Goal: Information Seeking & Learning: Find specific fact

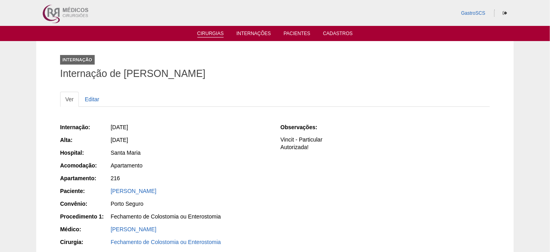
click at [219, 33] on link "Cirurgias" at bounding box center [210, 34] width 27 height 7
click at [294, 33] on link "Pacientes" at bounding box center [297, 34] width 27 height 7
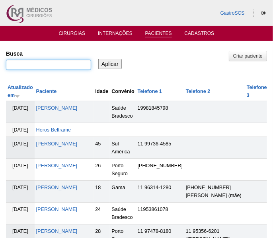
click at [72, 64] on input "Busca" at bounding box center [48, 65] width 85 height 10
type input "m"
type input ""[PERSON_NAME] [PERSON_NAME]""
click at [98, 59] on input "Aplicar" at bounding box center [109, 64] width 23 height 10
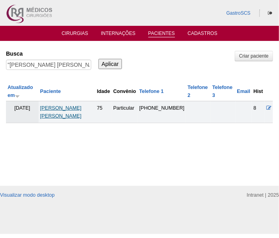
click at [83, 103] on td "[PERSON_NAME] [PERSON_NAME]" at bounding box center [67, 112] width 57 height 22
click at [82, 107] on link "[PERSON_NAME]" at bounding box center [60, 112] width 41 height 14
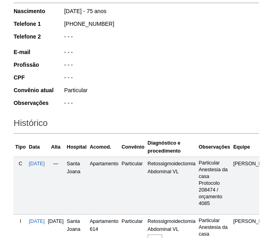
scroll to position [181, 0]
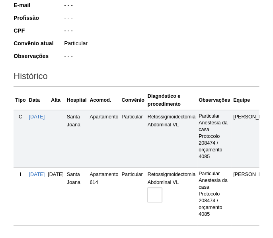
click at [162, 195] on img at bounding box center [155, 195] width 15 height 15
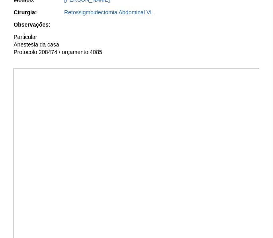
scroll to position [217, 0]
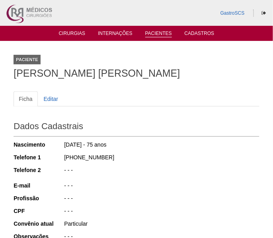
click at [162, 31] on link "Pacientes" at bounding box center [158, 34] width 27 height 7
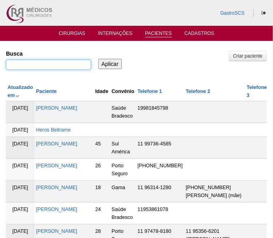
click at [58, 60] on input "Busca" at bounding box center [48, 65] width 85 height 10
paste input "YASSUSHI OTSUKA"
type input "YASSUSHI OTSUKA"
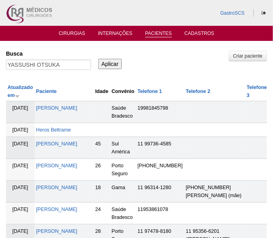
click at [106, 64] on input "Aplicar" at bounding box center [109, 64] width 23 height 10
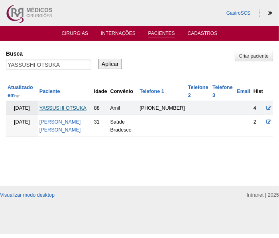
click at [77, 110] on link "YASSUSHI OTSUKA" at bounding box center [62, 108] width 47 height 6
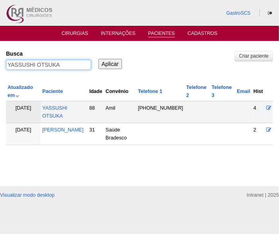
drag, startPoint x: 71, startPoint y: 67, endPoint x: 0, endPoint y: 52, distance: 72.0
click at [0, 52] on div "Pacientes Criar paciente [GEOGRAPHIC_DATA] YASSUSHI OTSUKA Aplicar Atualizado e…" at bounding box center [139, 113] width 279 height 145
type input "m"
click at [83, 64] on input ""[PERSON_NAME]" at bounding box center [48, 65] width 85 height 10
type input ""[PERSON_NAME] chaguri tedros""
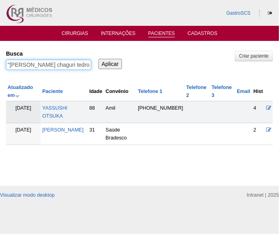
click at [98, 59] on input "Aplicar" at bounding box center [109, 64] width 23 height 10
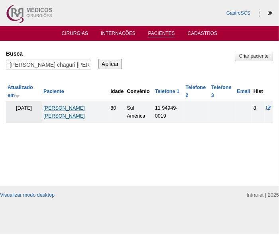
click at [83, 109] on link "MARIA INES CHAGURI TEDROS" at bounding box center [63, 112] width 41 height 14
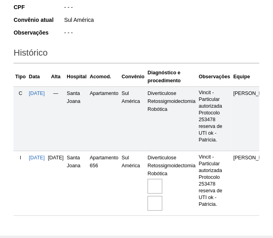
scroll to position [217, 0]
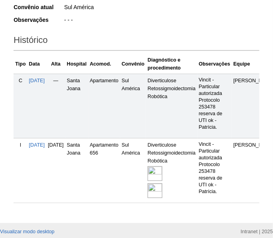
click at [162, 177] on img at bounding box center [155, 174] width 15 height 15
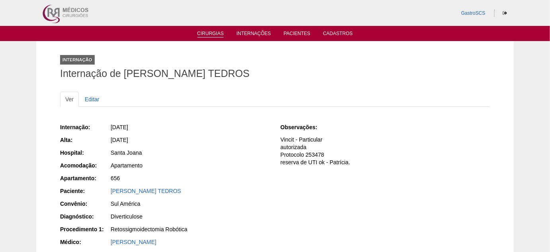
click at [215, 31] on link "Cirurgias" at bounding box center [210, 34] width 27 height 7
